Goal: Information Seeking & Learning: Learn about a topic

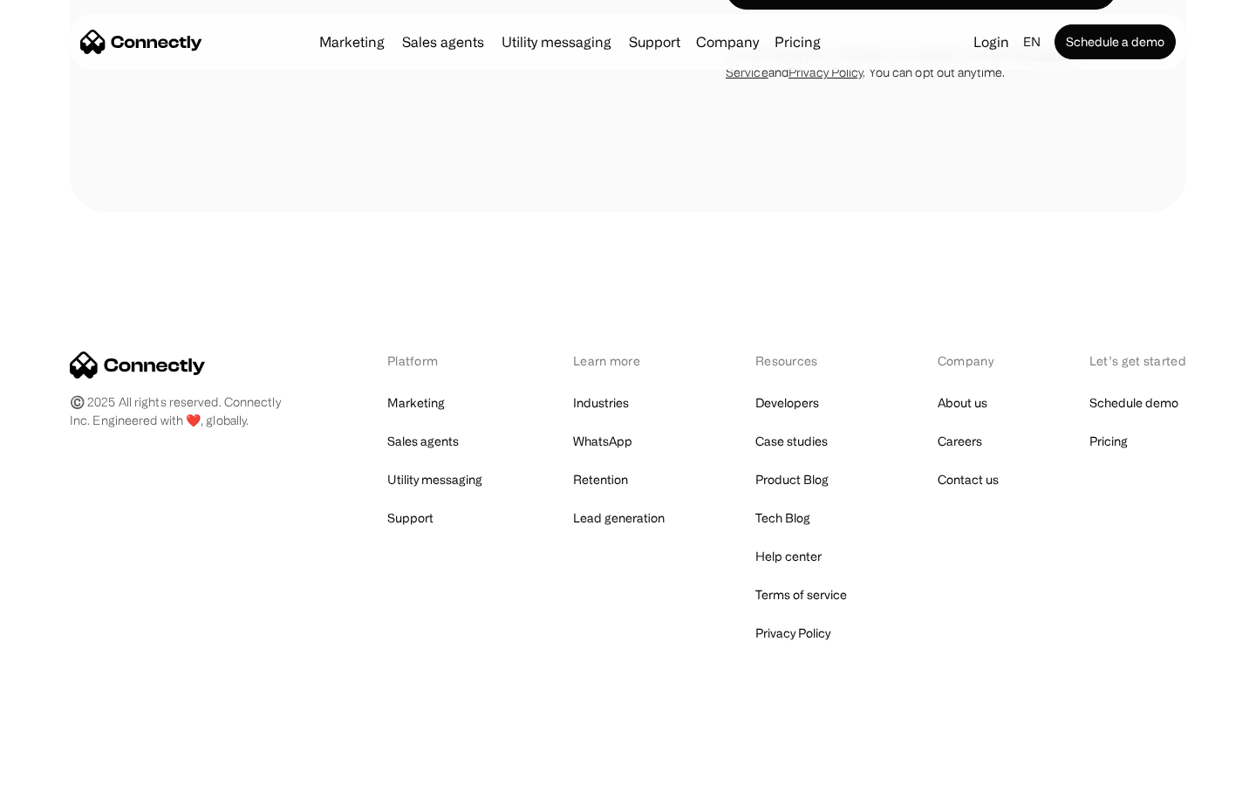
scroll to position [3353, 0]
